Goal: Task Accomplishment & Management: Manage account settings

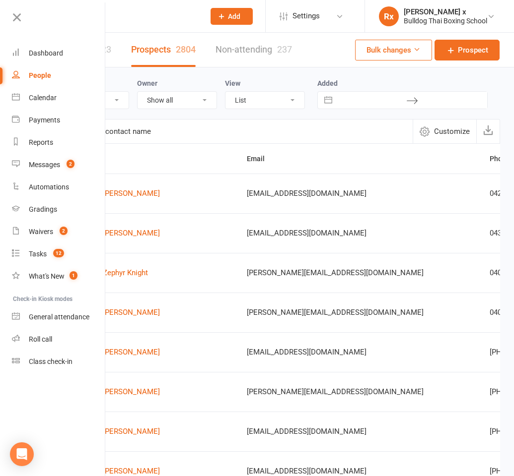
select select "100"
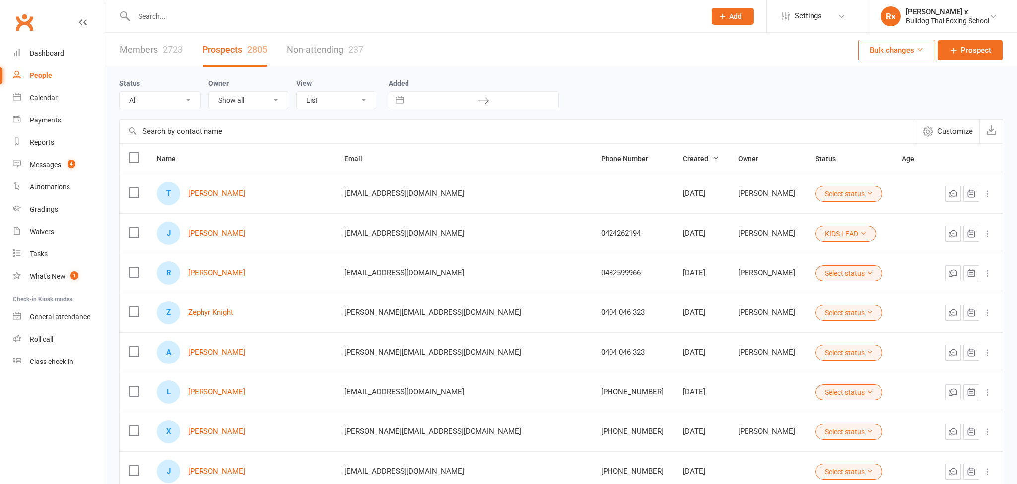
select select "100"
click at [63, 164] on count-badge "4" at bounding box center [69, 165] width 13 height 8
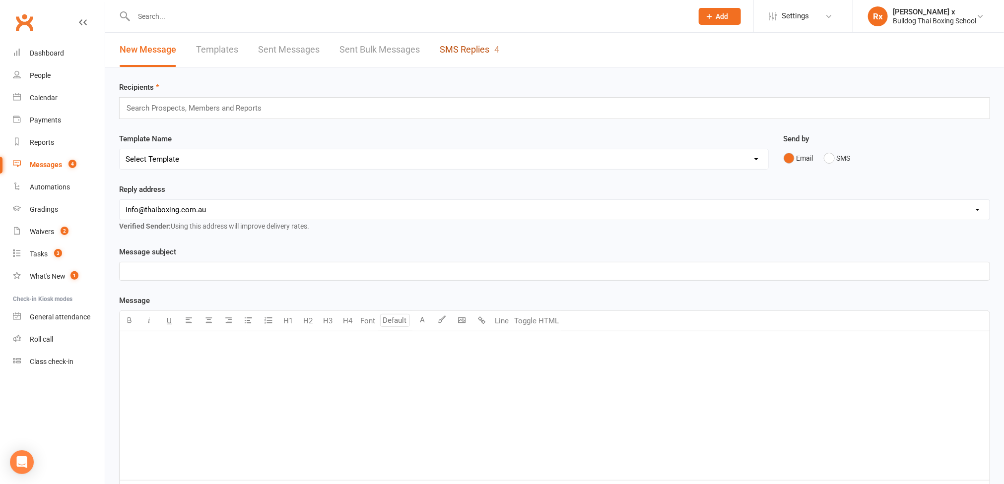
click at [463, 51] on link "SMS Replies 4" at bounding box center [470, 50] width 60 height 34
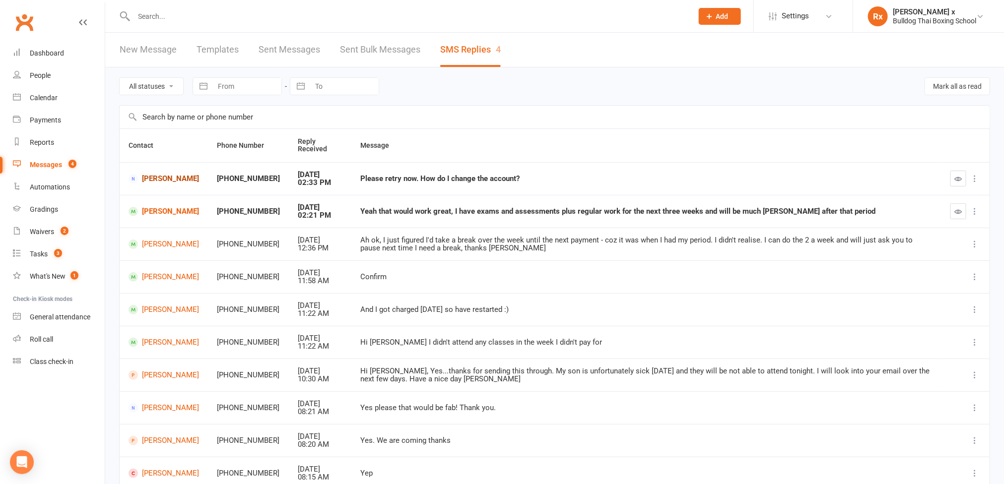
click at [155, 177] on link "[PERSON_NAME]" at bounding box center [164, 178] width 70 height 9
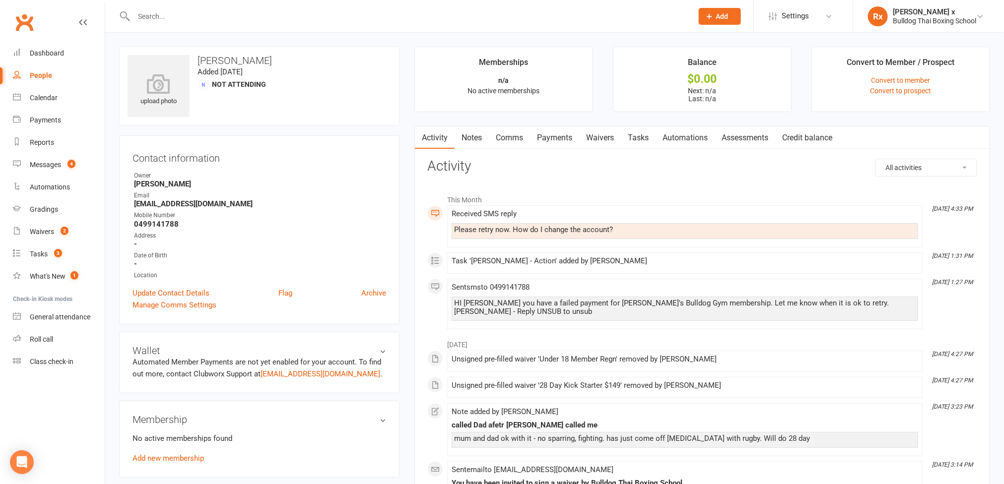
click at [523, 231] on div "Please retry now. How do I change the account?" at bounding box center [684, 230] width 461 height 8
copy div "Please retry now. How do I change the account?"
click at [647, 137] on link "Tasks" at bounding box center [638, 138] width 35 height 23
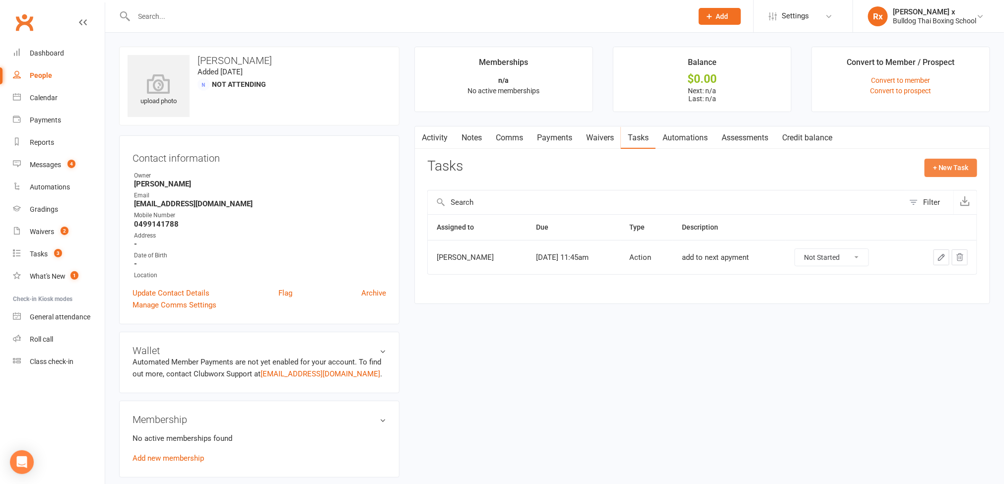
click at [937, 164] on button "+ New Task" at bounding box center [950, 168] width 53 height 18
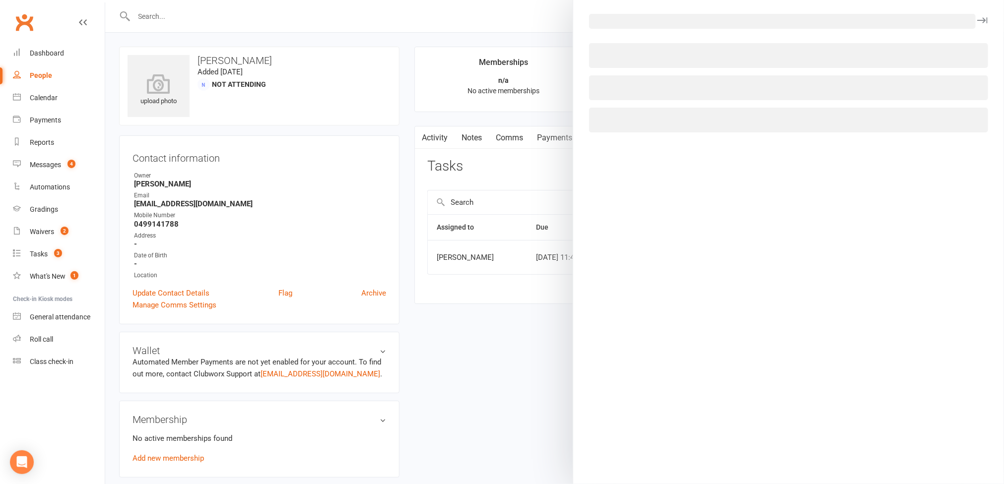
select select "45795"
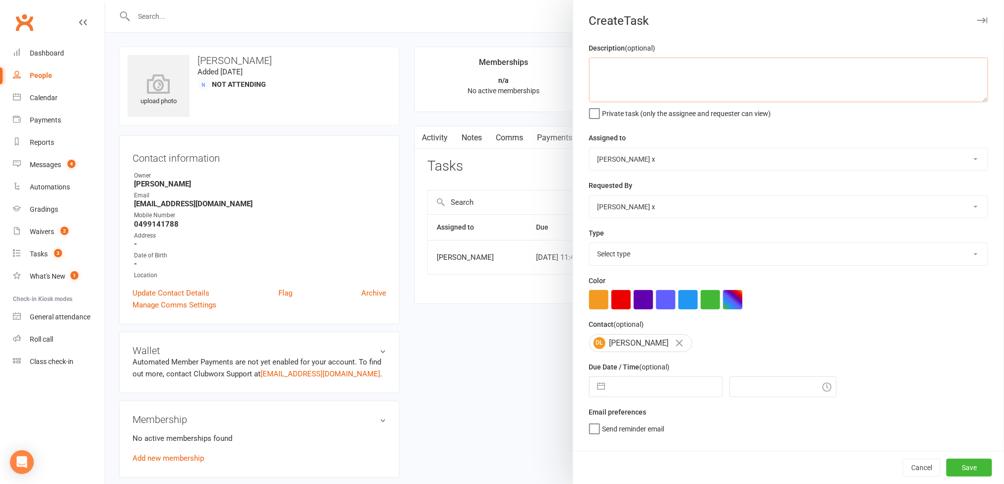
click at [628, 68] on textarea at bounding box center [788, 80] width 399 height 45
paste textarea "Please retry now. How do I change the account?"
type textarea "Message: "Please retry now. How do I change the account?""
click at [962, 159] on select "[PERSON_NAME] [PERSON_NAME] O'[PERSON_NAME] x [PERSON_NAME] [PERSON_NAME] [PERS…" at bounding box center [789, 159] width 398 height 22
select select "12940"
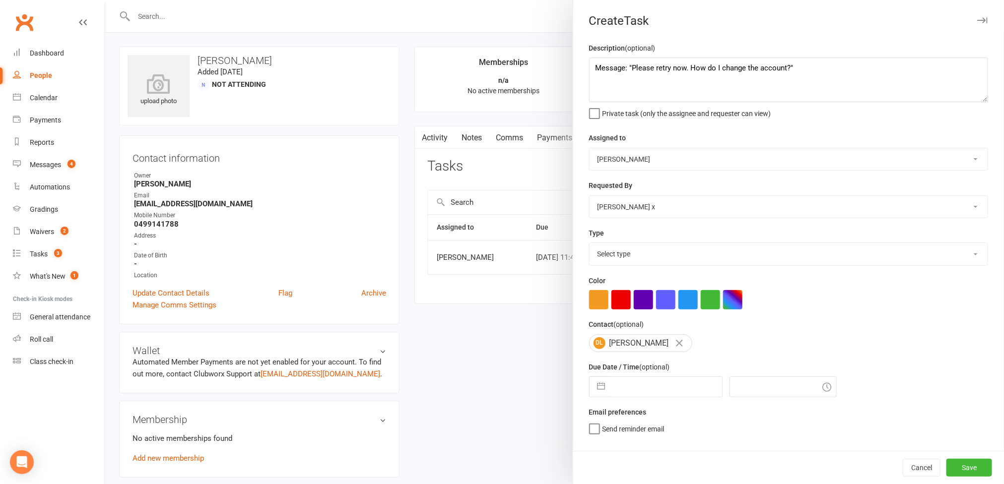
click at [590, 149] on select "[PERSON_NAME] [PERSON_NAME] O'[PERSON_NAME] x [PERSON_NAME] [PERSON_NAME] [PERS…" at bounding box center [789, 159] width 398 height 22
click at [950, 254] on select "Select type Action E-mail Meeting Phone call Text Add new task type" at bounding box center [789, 254] width 398 height 22
select select "12049"
click at [590, 246] on select "Select type Action E-mail Meeting Phone call Text Add new task type" at bounding box center [789, 254] width 398 height 22
click at [633, 397] on input "text" at bounding box center [666, 387] width 112 height 20
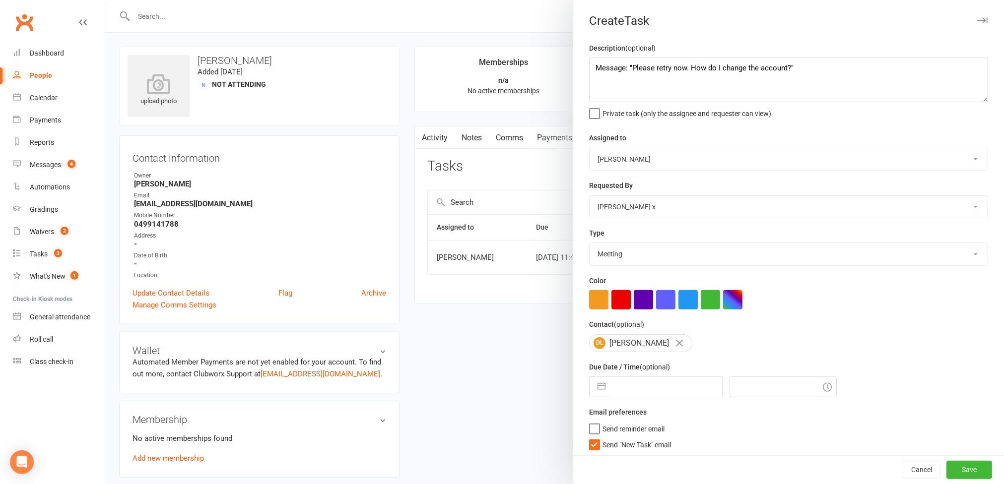
select select "7"
select select "2025"
select select "8"
select select "2025"
select select "9"
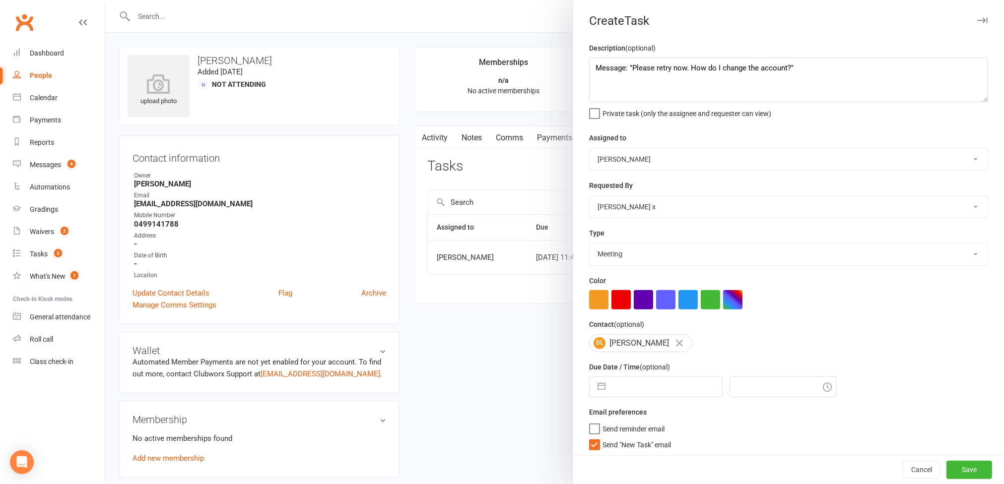
select select "2025"
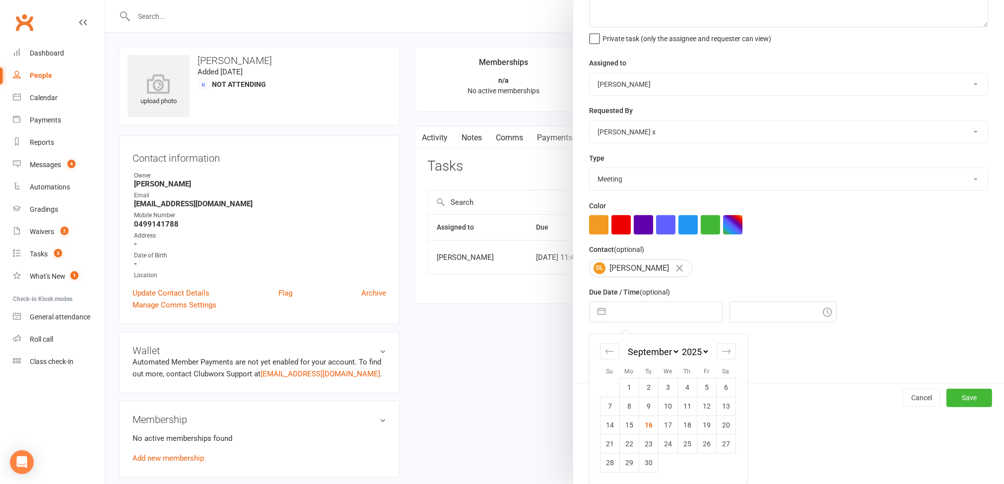
drag, startPoint x: 647, startPoint y: 428, endPoint x: 658, endPoint y: 420, distance: 13.9
click at [647, 427] on td "16" at bounding box center [648, 425] width 19 height 19
type input "[DATE]"
type input "3:15pm"
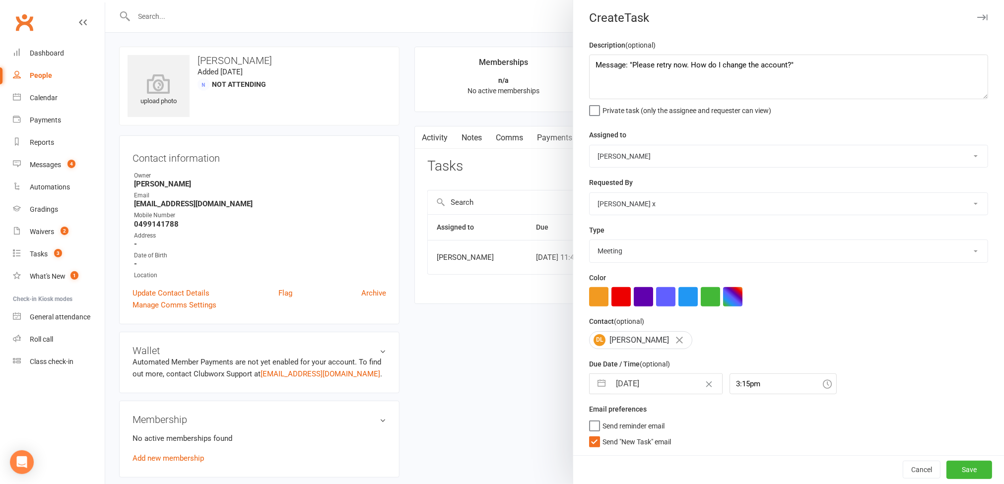
scroll to position [8, 0]
click at [946, 468] on button "Save" at bounding box center [969, 470] width 46 height 18
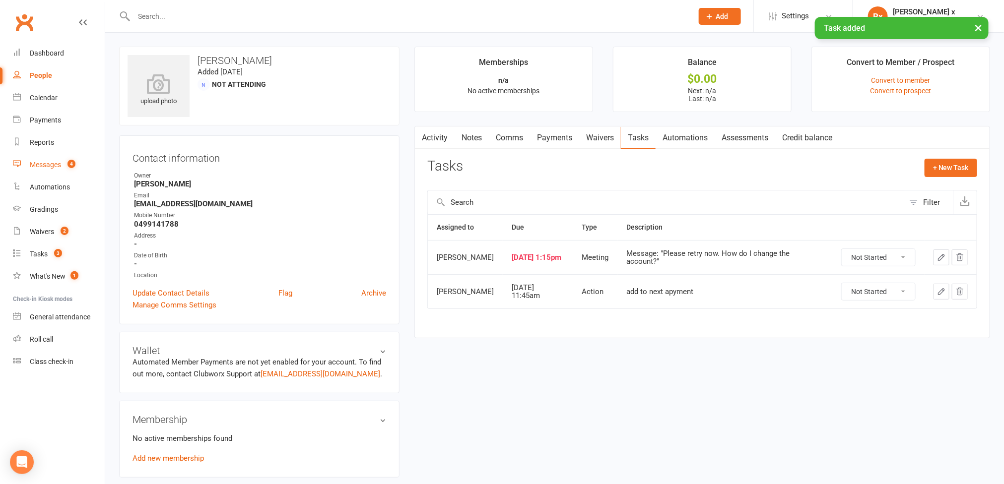
click at [63, 164] on count-badge "4" at bounding box center [69, 165] width 13 height 8
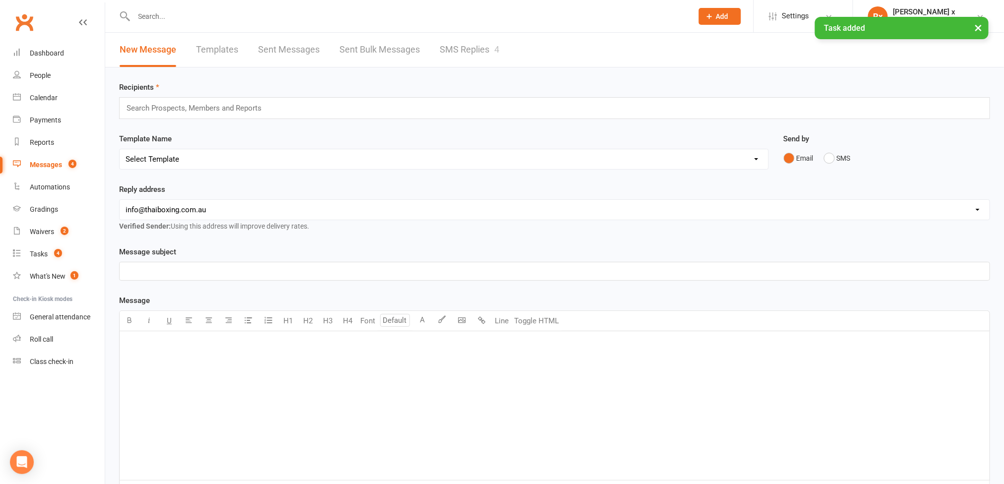
click at [469, 53] on link "SMS Replies 4" at bounding box center [470, 50] width 60 height 34
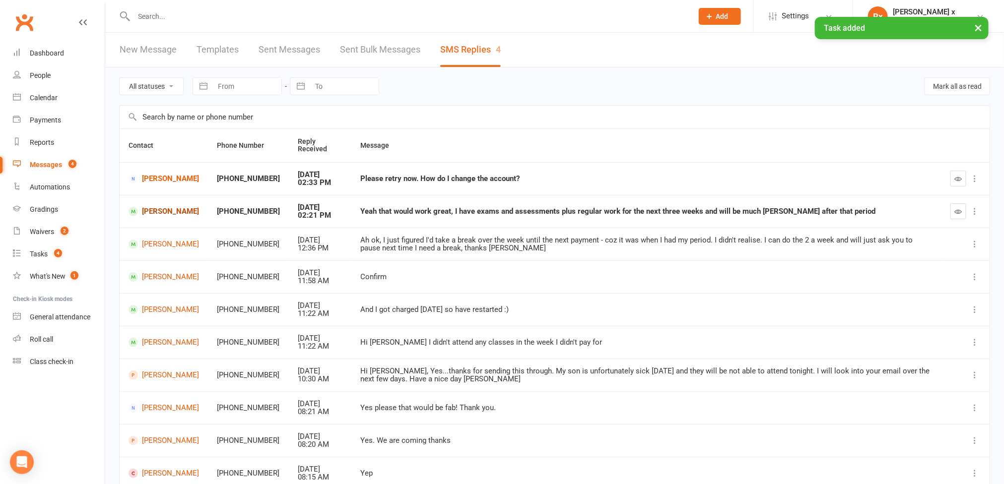
click at [167, 212] on link "[PERSON_NAME]" at bounding box center [164, 211] width 70 height 9
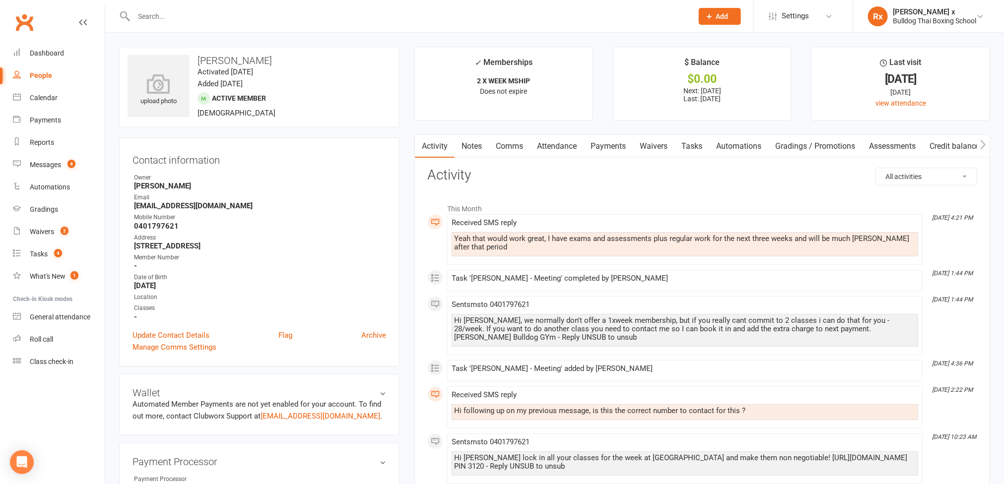
click at [591, 240] on div "Yeah that would work great, I have exams and assessments plus regular work for …" at bounding box center [684, 243] width 461 height 17
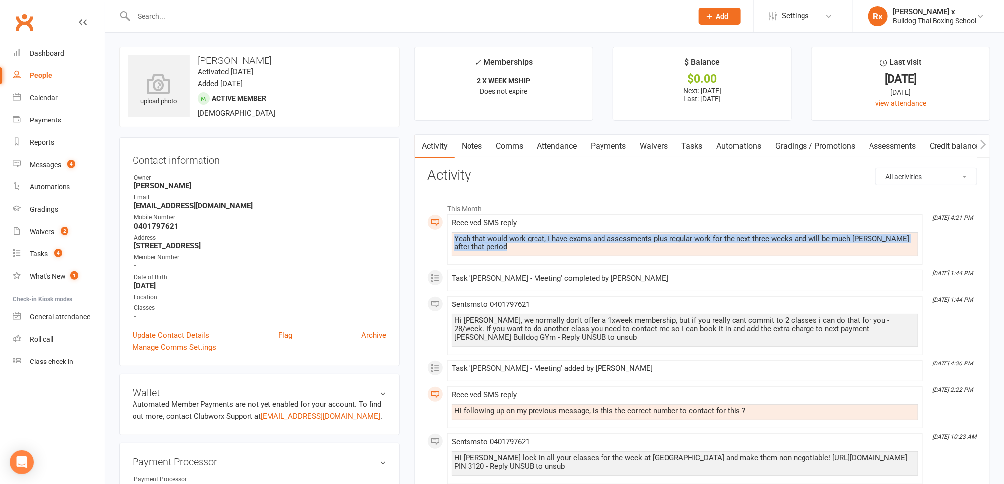
click at [591, 240] on div "Yeah that would work great, I have exams and assessments plus regular work for …" at bounding box center [684, 243] width 461 height 17
copy div "Yeah that would work great, I have exams and assessments plus regular work for …"
click at [697, 140] on link "Tasks" at bounding box center [691, 146] width 35 height 23
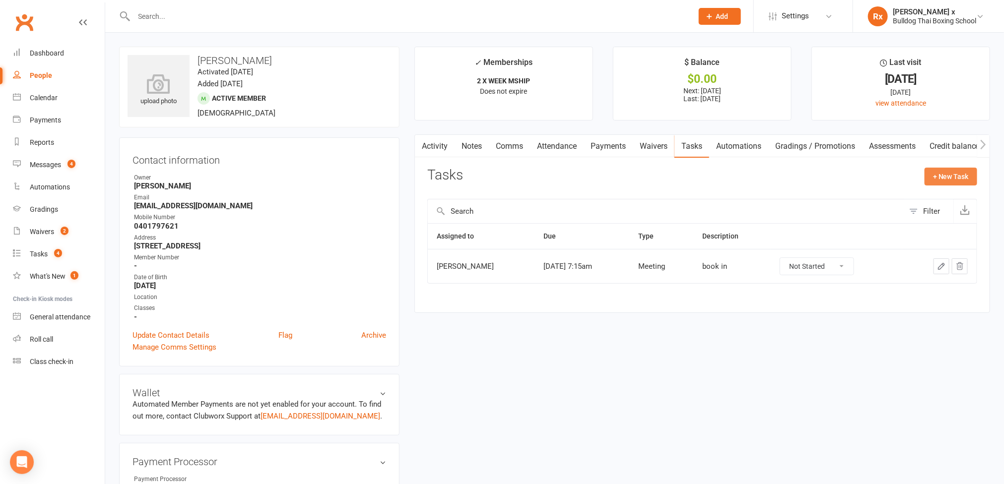
click at [958, 177] on button "+ New Task" at bounding box center [950, 177] width 53 height 18
select select "45795"
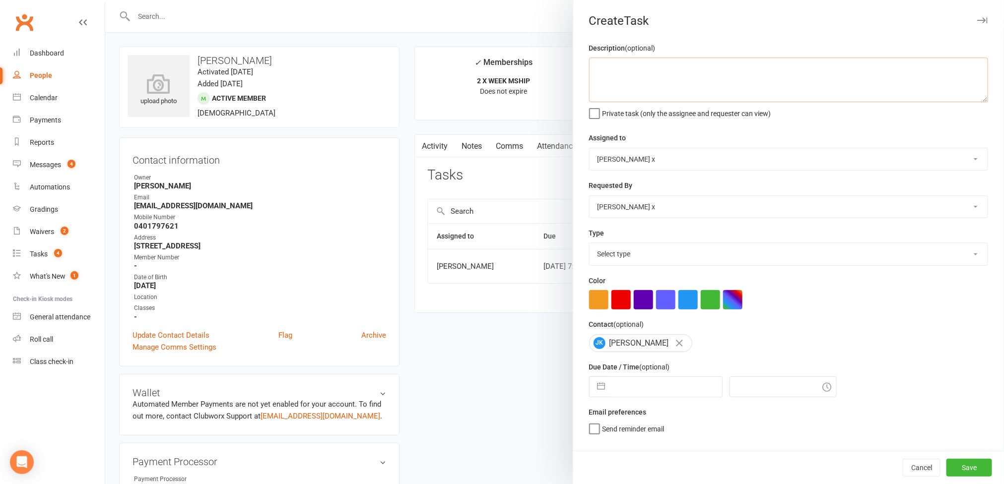
click at [654, 81] on textarea at bounding box center [788, 80] width 399 height 45
paste textarea "Yeah that would work great, I have exams and assessments plus regular work for …"
type textarea "Message: "Yeah that would work great, I have exams and assessments plus regular…"
click at [963, 161] on select "[PERSON_NAME] [PERSON_NAME] O'[PERSON_NAME] x [PERSON_NAME] [PERSON_NAME] [PERS…" at bounding box center [789, 159] width 398 height 22
select select "12940"
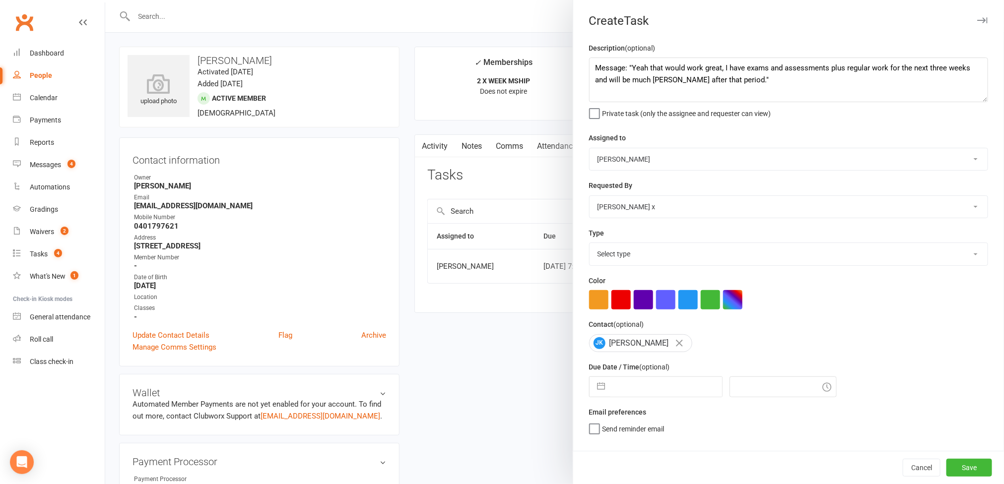
click at [590, 149] on select "[PERSON_NAME] [PERSON_NAME] O'[PERSON_NAME] x [PERSON_NAME] [PERSON_NAME] [PERS…" at bounding box center [789, 159] width 398 height 22
click at [949, 258] on select "Select type Action E-mail Meeting Phone call Text Add new task type" at bounding box center [789, 254] width 398 height 22
select select "12049"
click at [590, 246] on select "Select type Action E-mail Meeting Phone call Text Add new task type" at bounding box center [789, 254] width 398 height 22
select select "7"
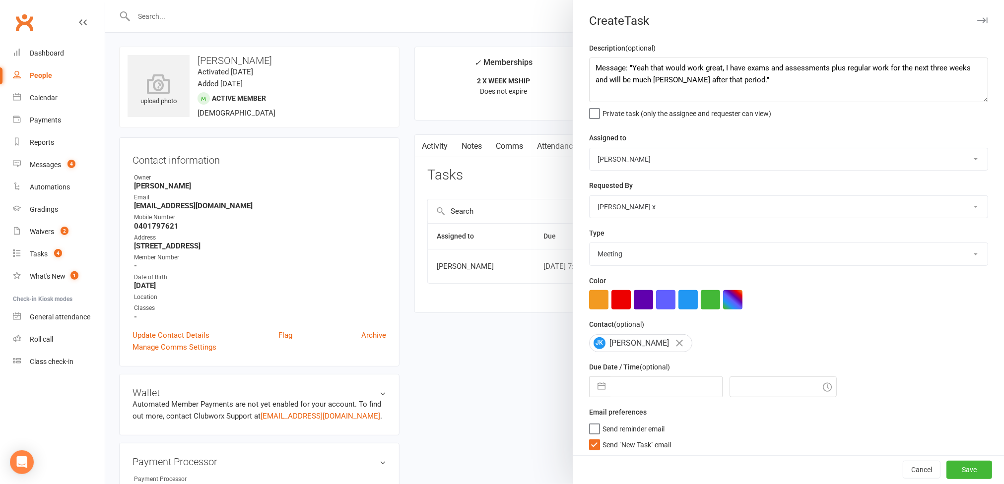
select select "2025"
select select "8"
select select "2025"
select select "9"
select select "2025"
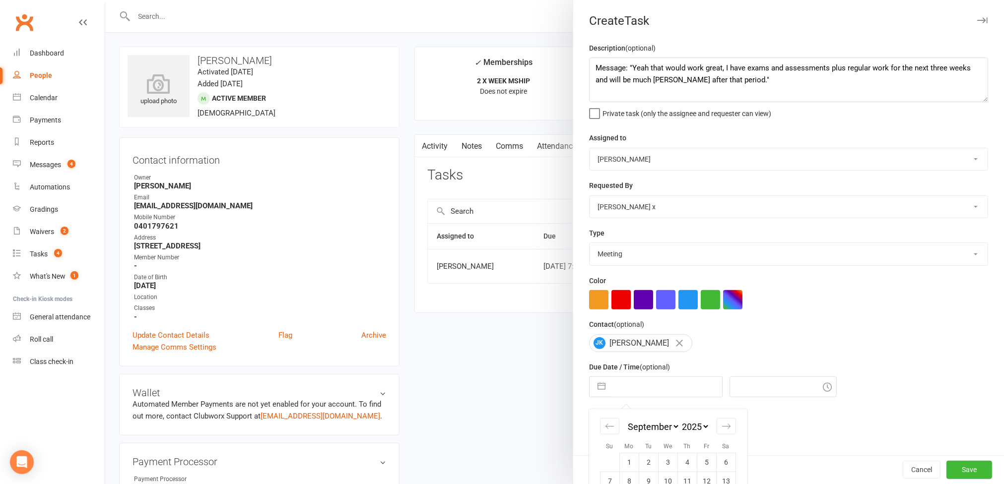
click at [636, 390] on input "text" at bounding box center [666, 387] width 112 height 20
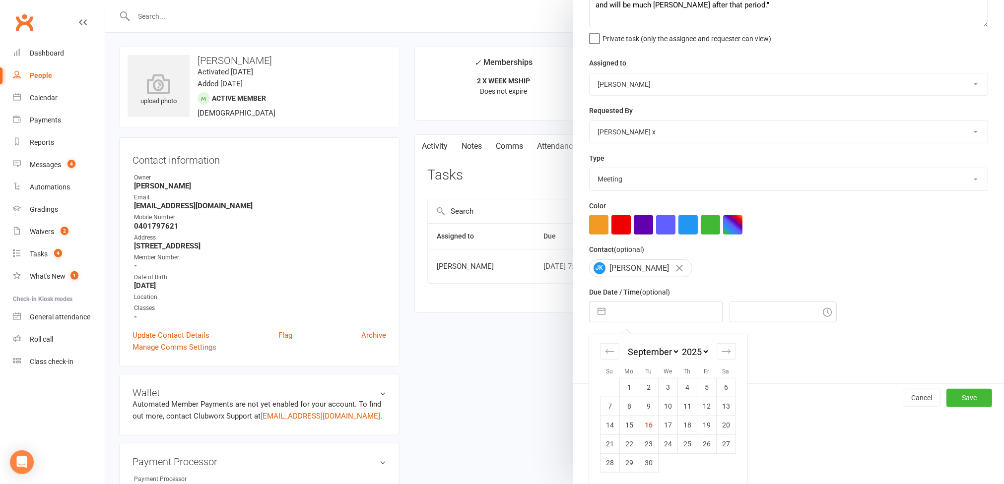
drag, startPoint x: 642, startPoint y: 425, endPoint x: 779, endPoint y: 430, distance: 136.6
click at [644, 425] on td "16" at bounding box center [648, 425] width 19 height 19
type input "[DATE]"
type input "3:15pm"
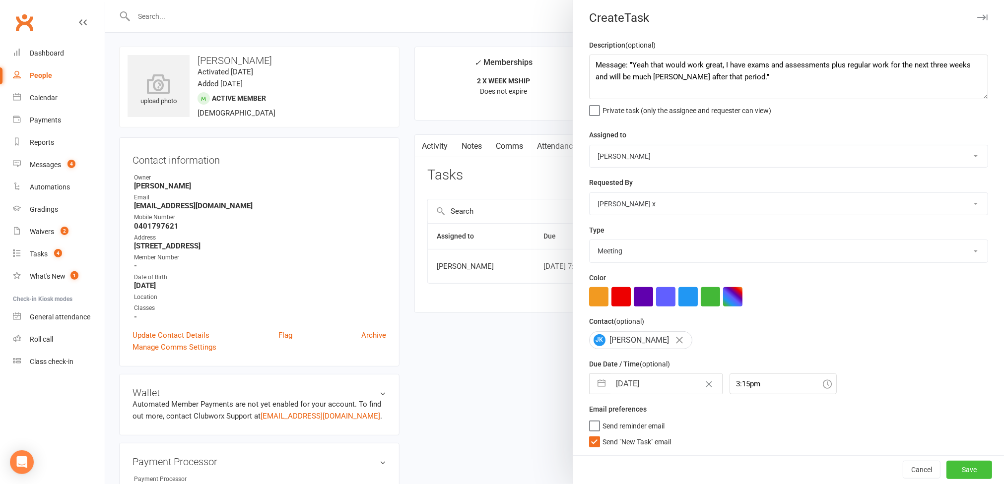
drag, startPoint x: 944, startPoint y: 463, endPoint x: 926, endPoint y: 459, distance: 18.3
click at [946, 463] on button "Save" at bounding box center [969, 470] width 46 height 18
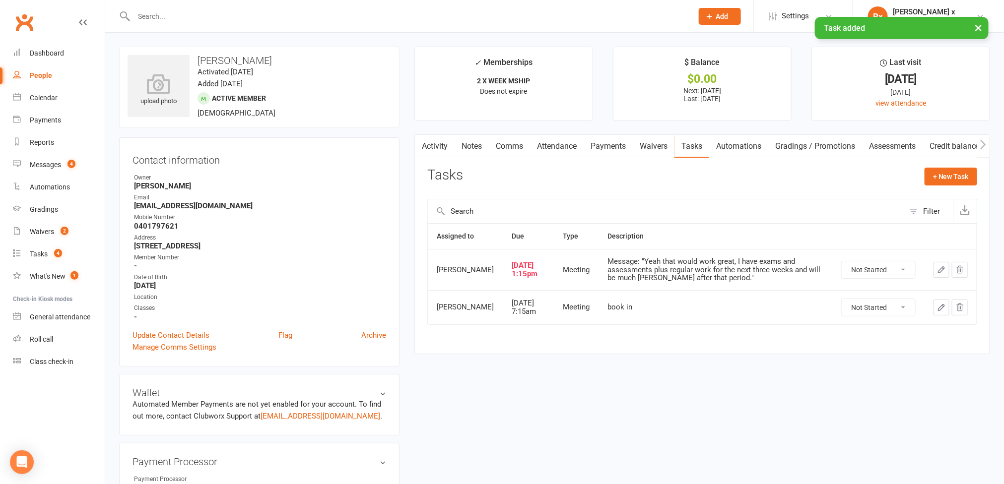
click at [60, 77] on link "People" at bounding box center [59, 76] width 92 height 22
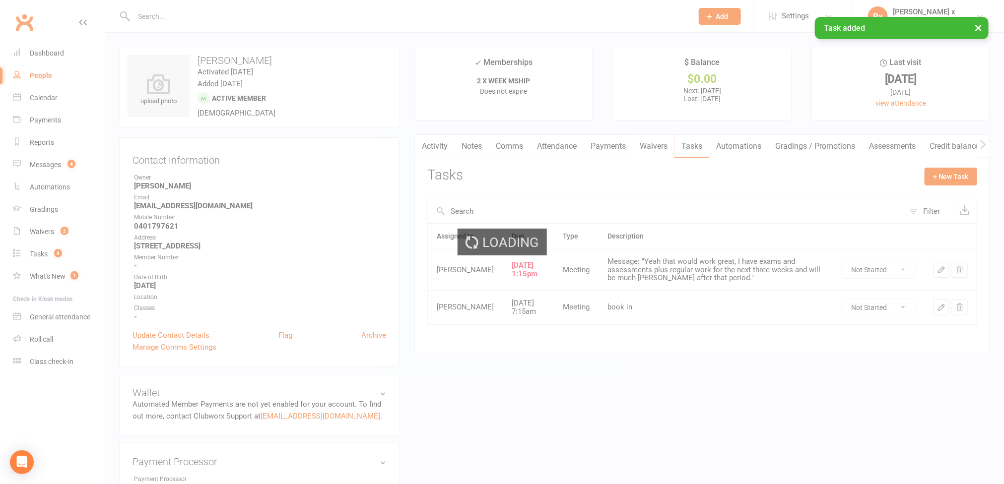
select select "100"
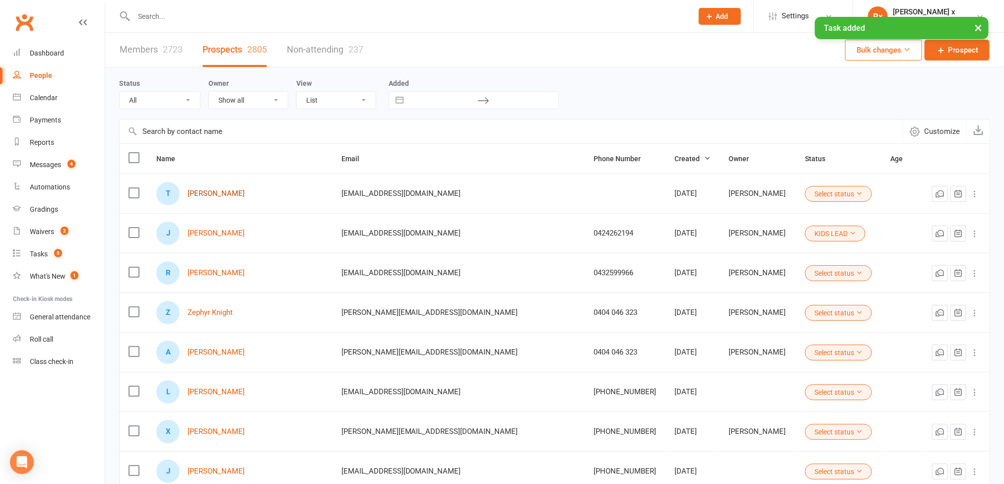
click at [222, 192] on link "[PERSON_NAME]" at bounding box center [216, 194] width 57 height 8
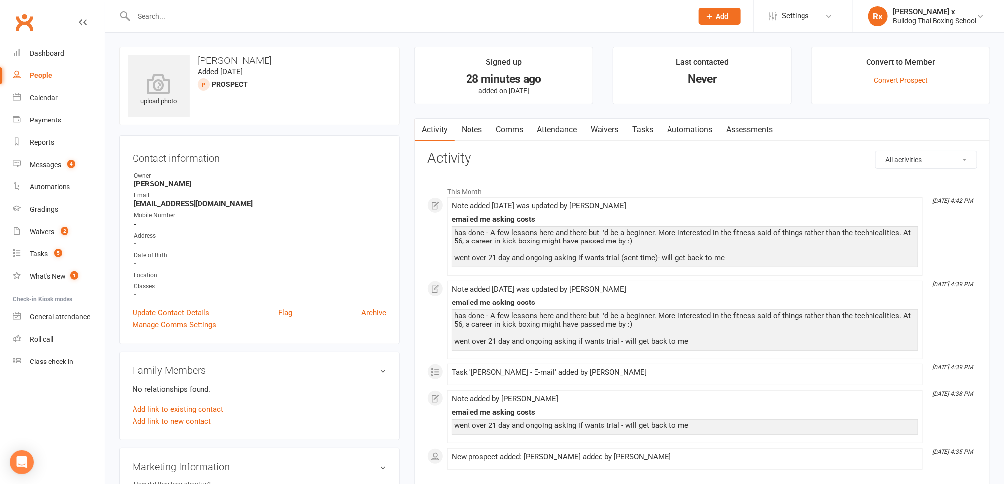
click at [194, 206] on strong "[EMAIL_ADDRESS][DOMAIN_NAME]" at bounding box center [260, 203] width 252 height 9
copy strong "[EMAIL_ADDRESS][DOMAIN_NAME]"
click at [250, 60] on h3 "[PERSON_NAME]" at bounding box center [259, 60] width 263 height 11
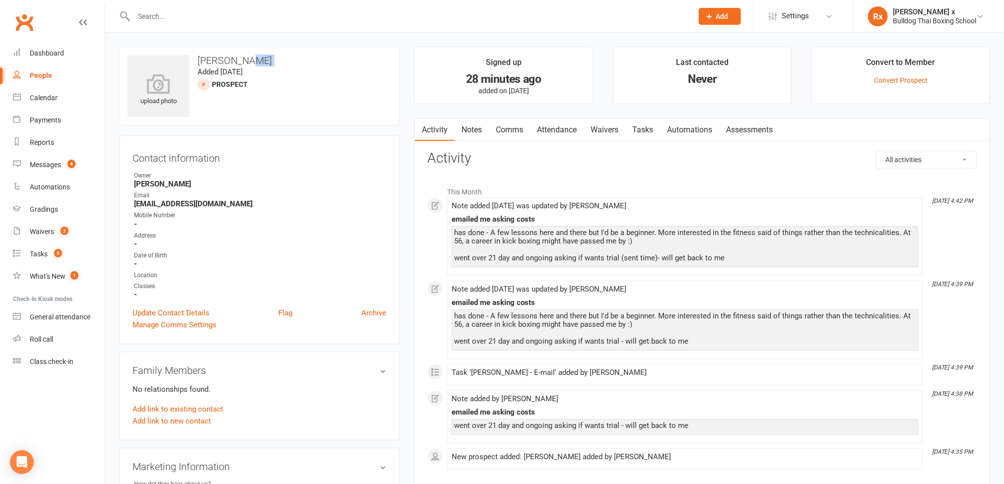
click at [249, 61] on h3 "[PERSON_NAME]" at bounding box center [259, 60] width 263 height 11
copy h3 "[PERSON_NAME]"
